Goal: Task Accomplishment & Management: Manage account settings

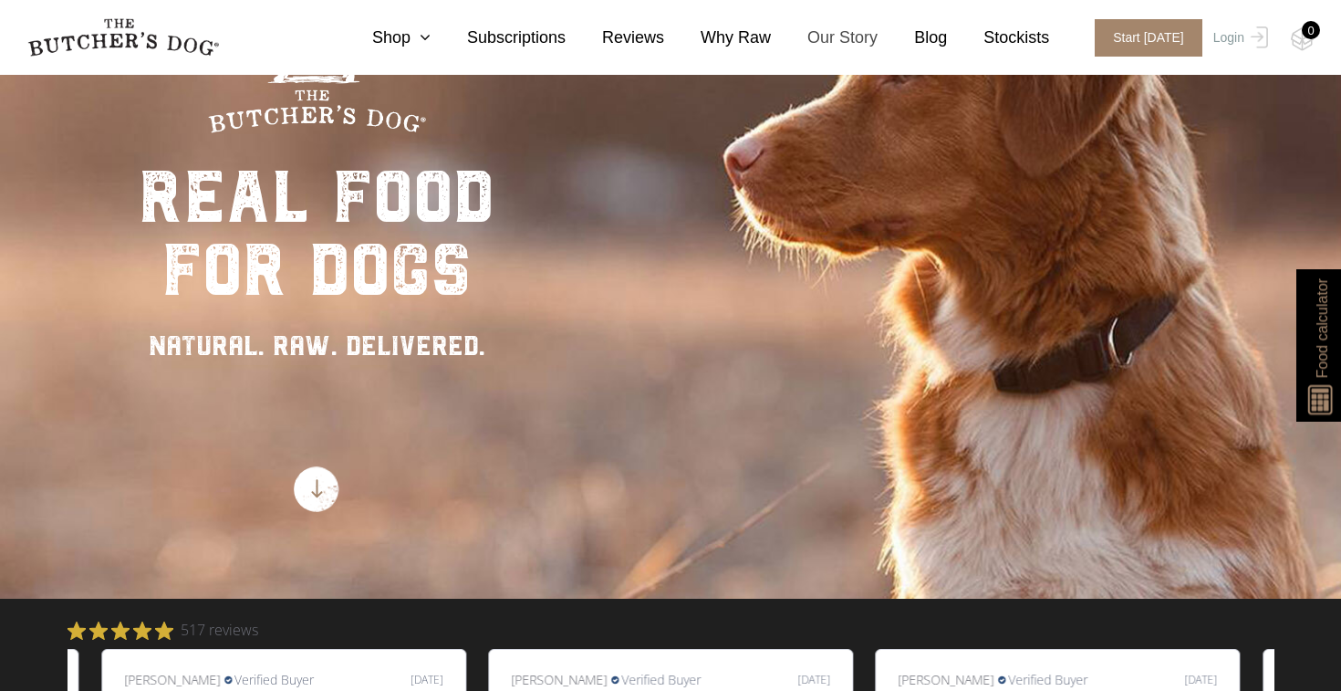
scroll to position [47, 0]
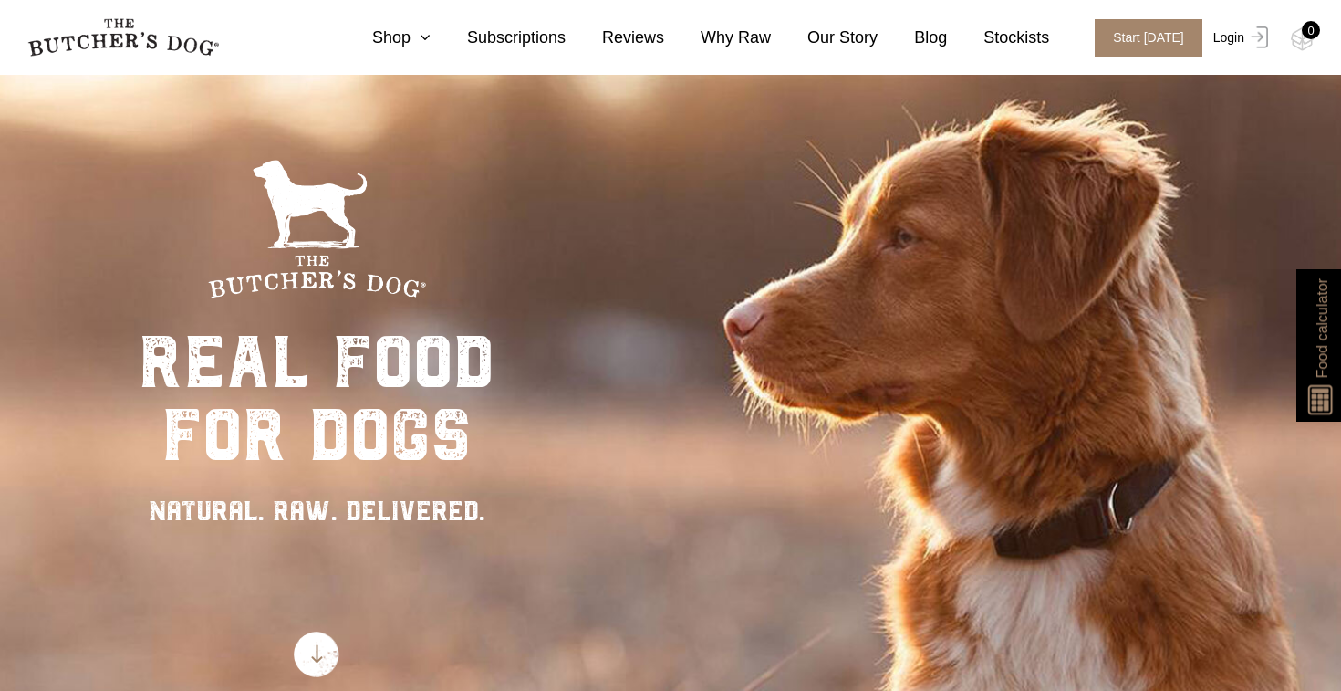
click at [1234, 36] on link "Login" at bounding box center [1238, 37] width 59 height 37
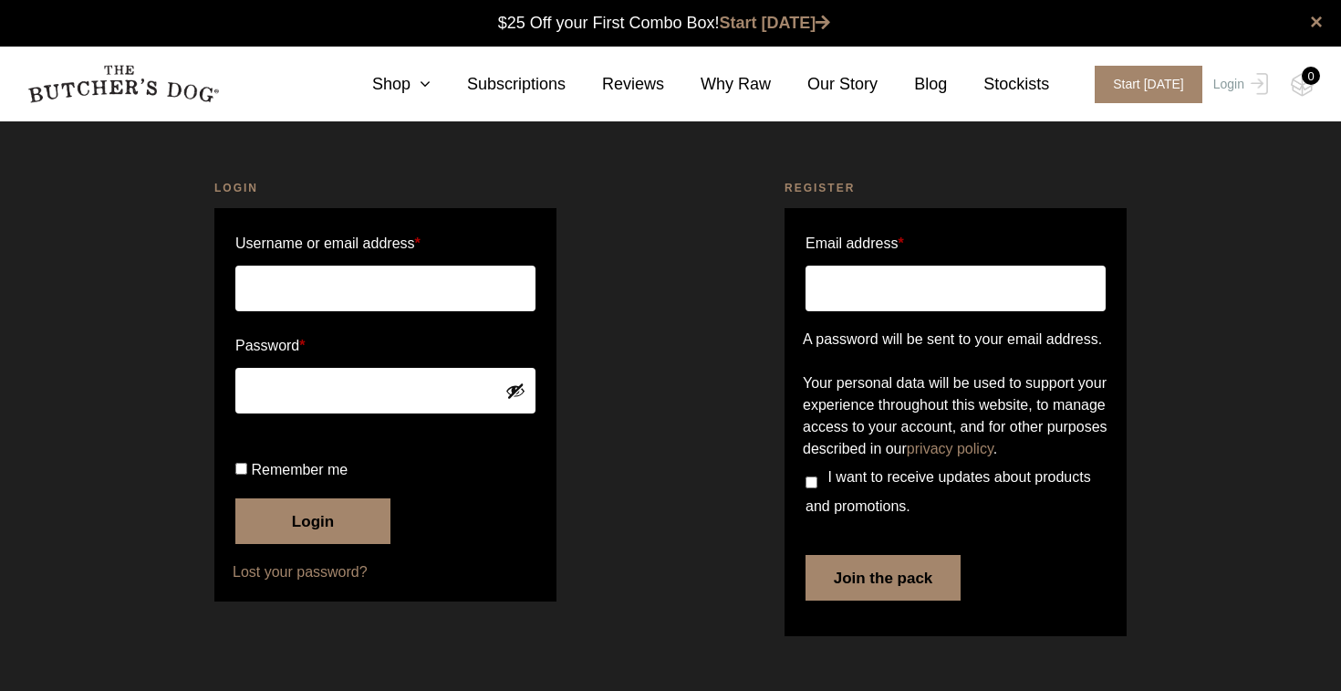
scroll to position [1, 0]
click at [396, 290] on input "Username or email address *" at bounding box center [385, 288] width 300 height 46
type input "kfrazer@gmail.com"
click at [301, 544] on button "Login" at bounding box center [312, 521] width 155 height 46
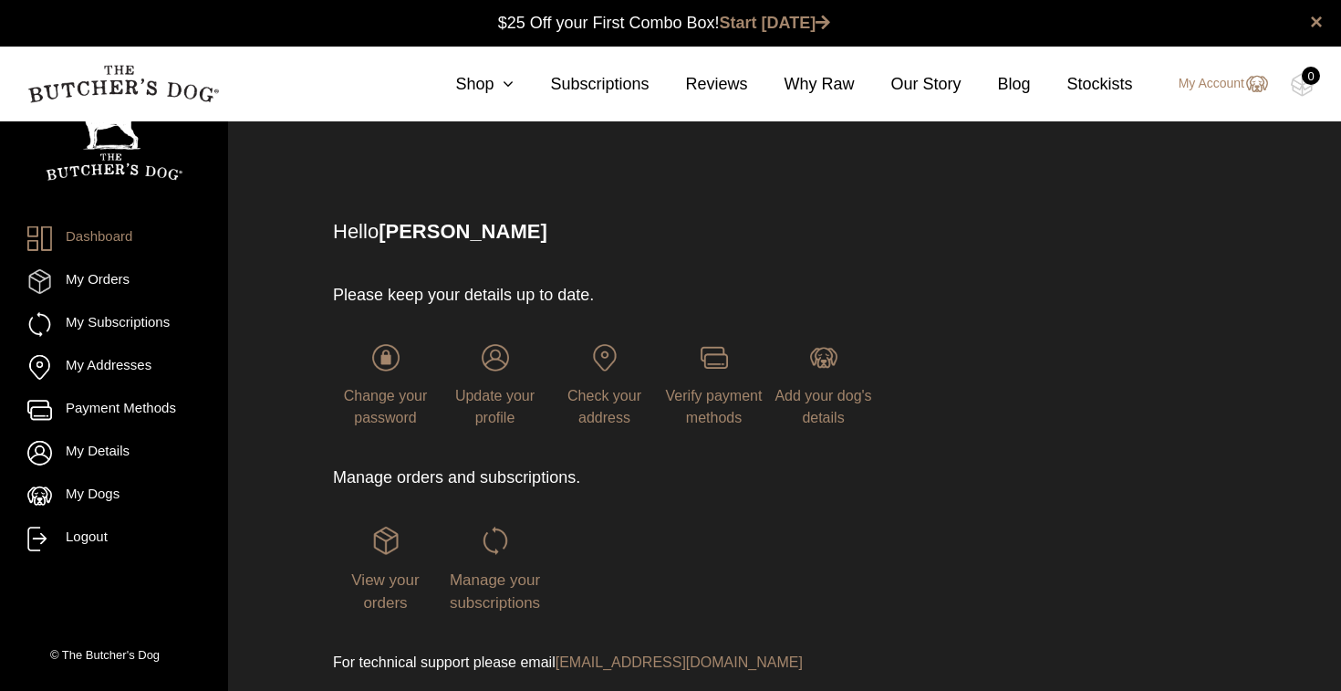
scroll to position [1, 0]
click at [512, 583] on span "Manage your subscriptions" at bounding box center [495, 590] width 90 height 41
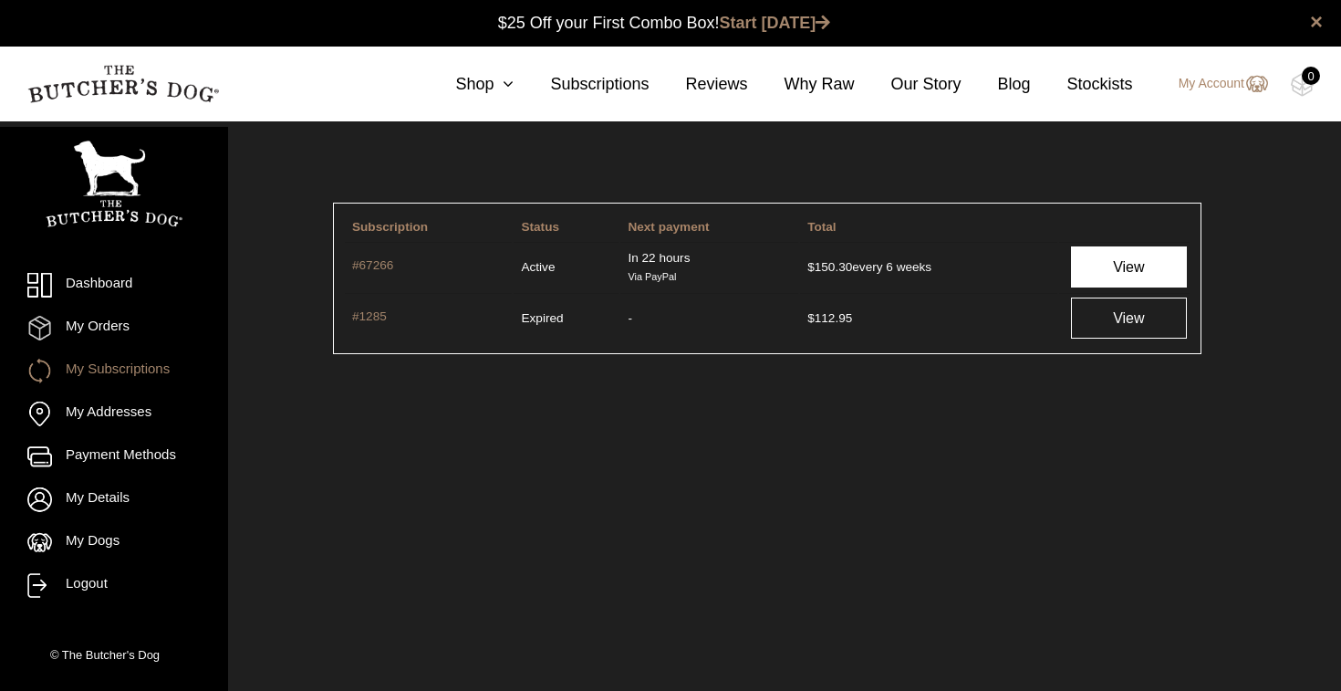
click at [1136, 264] on link "View" at bounding box center [1129, 266] width 116 height 41
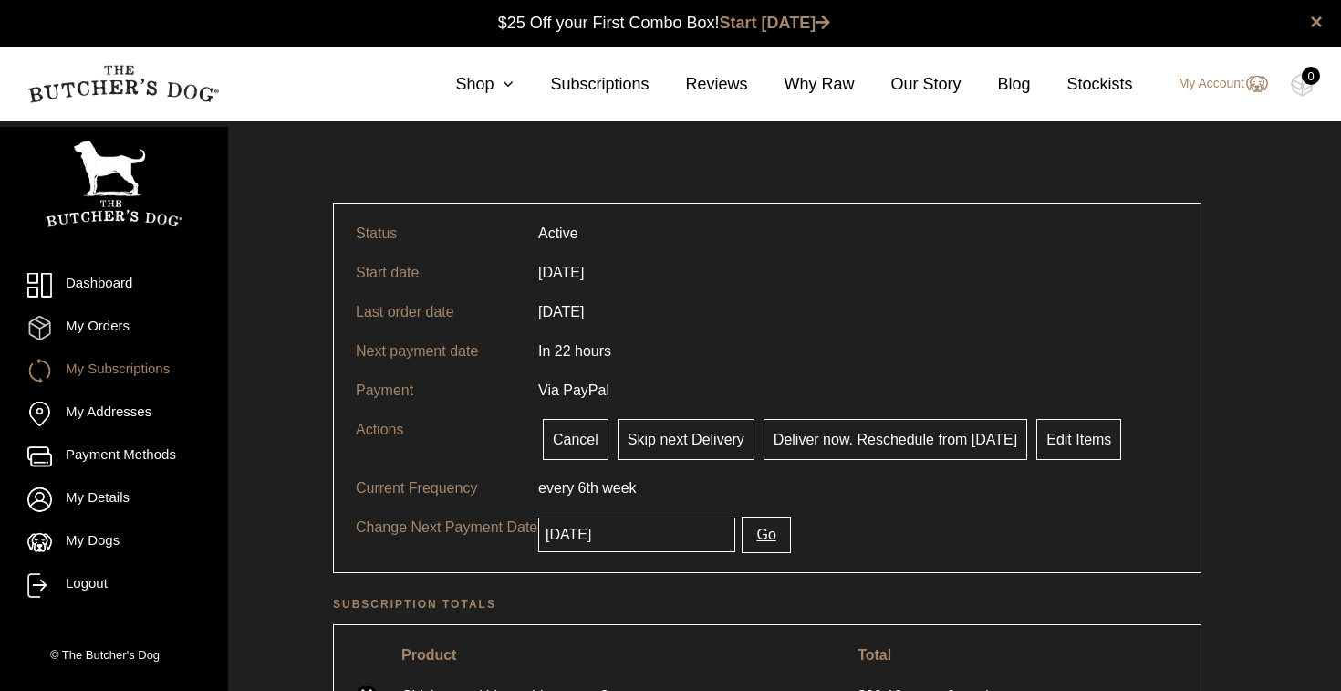
scroll to position [1, 0]
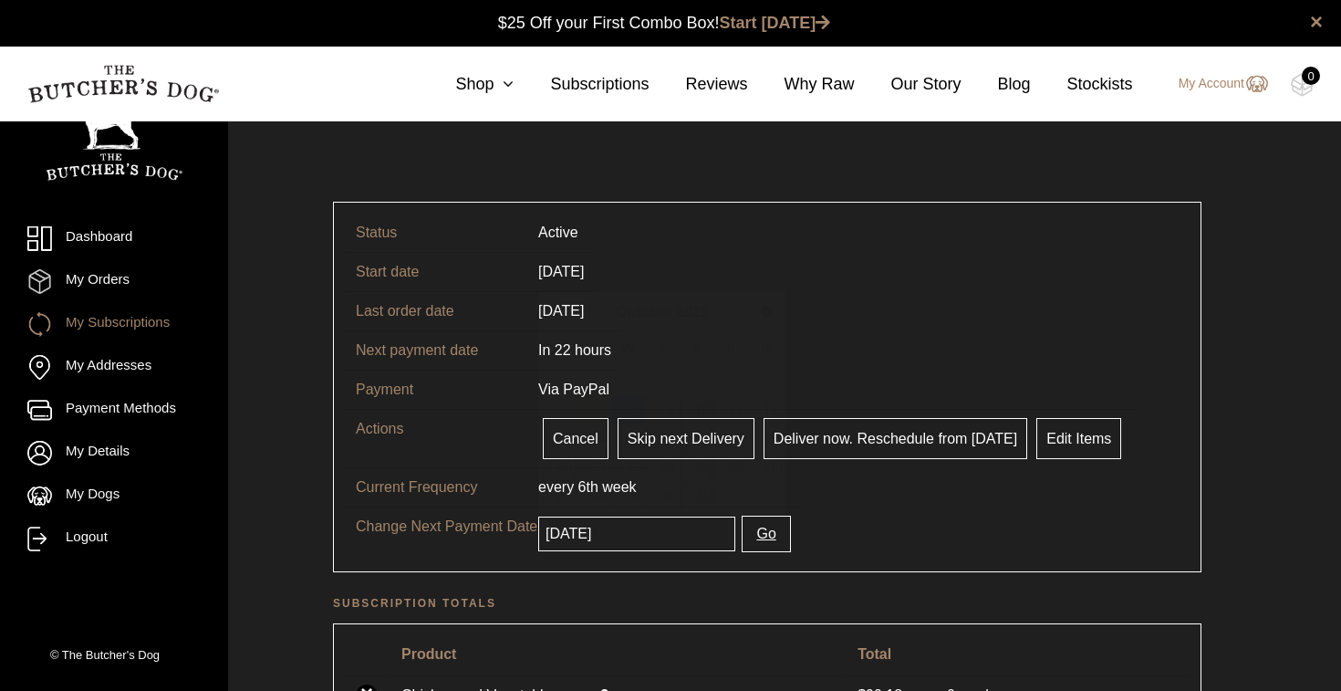
click at [662, 536] on input "[DATE]" at bounding box center [636, 533] width 197 height 35
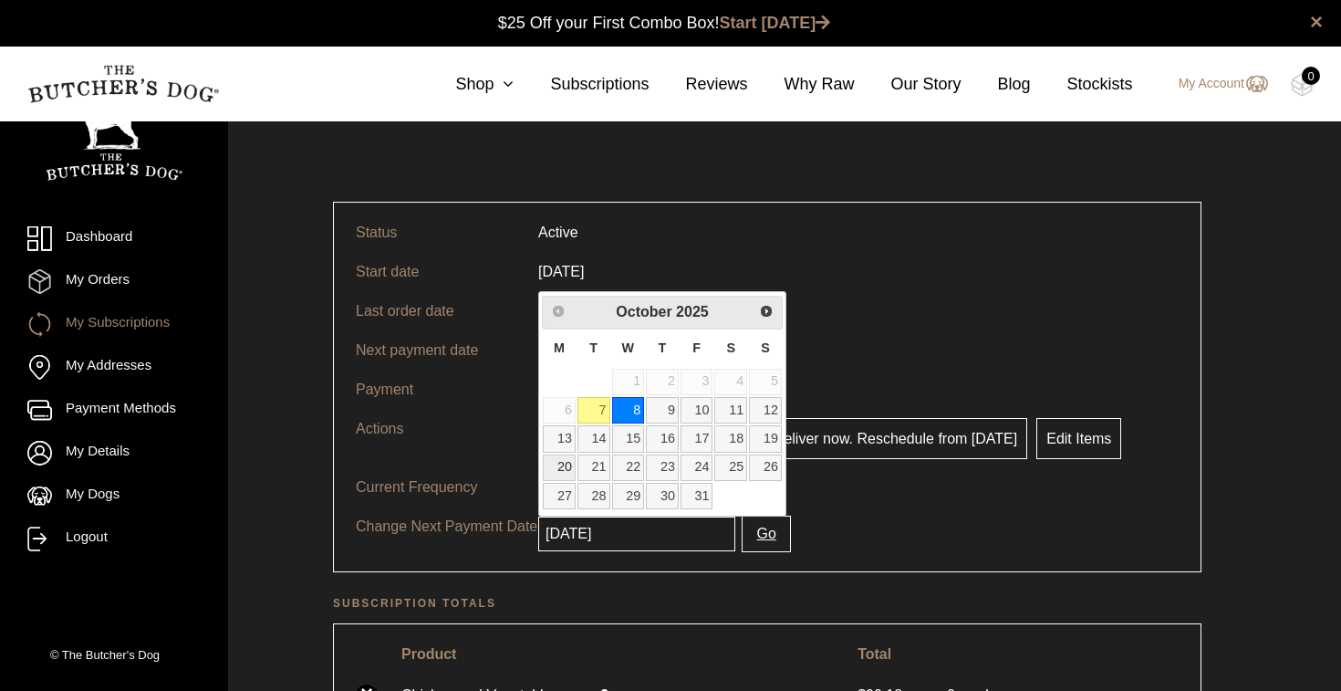
click at [574, 469] on link "20" at bounding box center [559, 467] width 33 height 26
type input "2025-10-20"
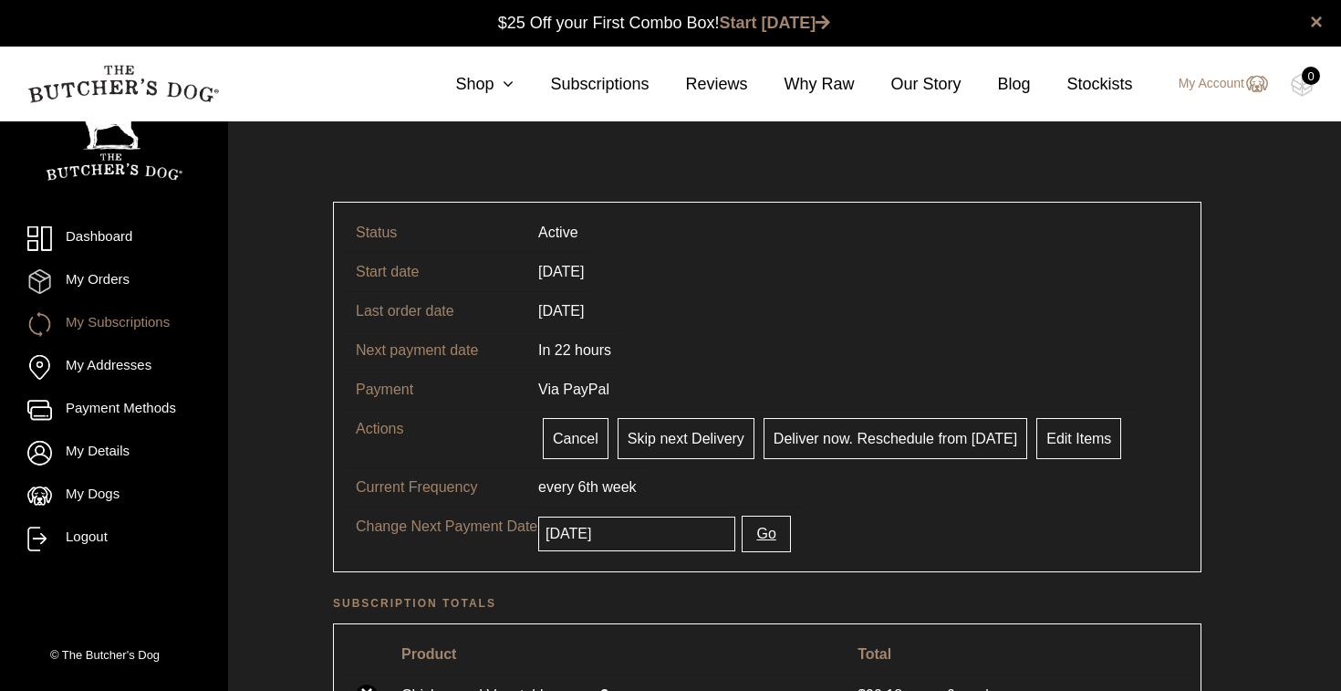
click at [755, 535] on button "Go" at bounding box center [766, 533] width 48 height 36
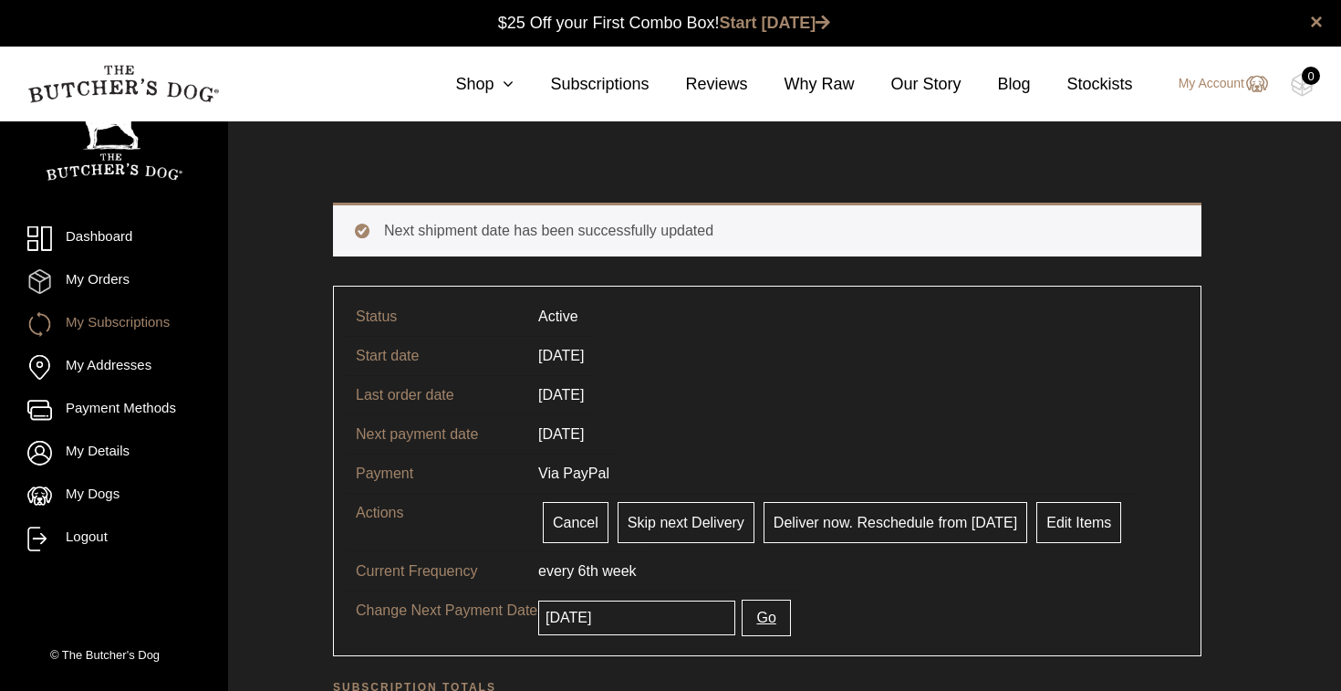
scroll to position [1, 0]
